Goal: Information Seeking & Learning: Learn about a topic

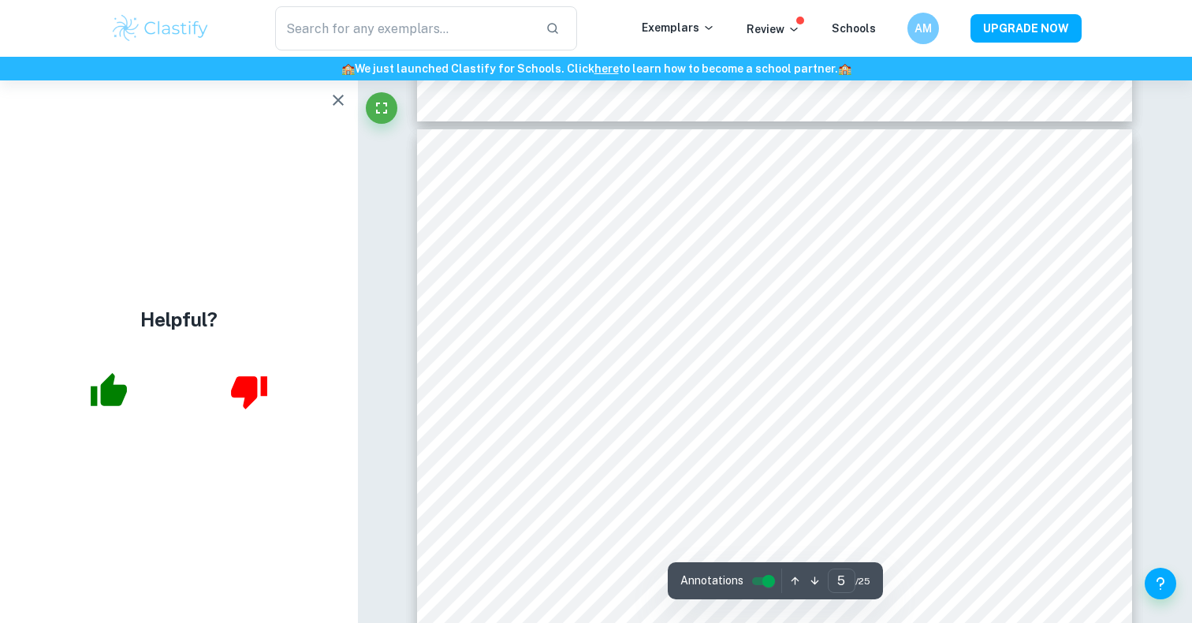
scroll to position [4276, 0]
